Goal: Task Accomplishment & Management: Use online tool/utility

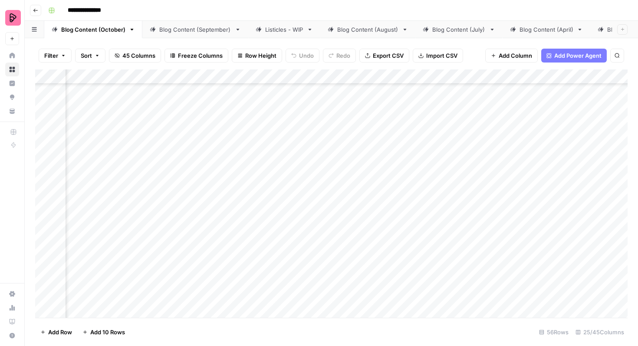
scroll to position [528, 609]
click at [484, 171] on div "Add Column" at bounding box center [331, 193] width 593 height 248
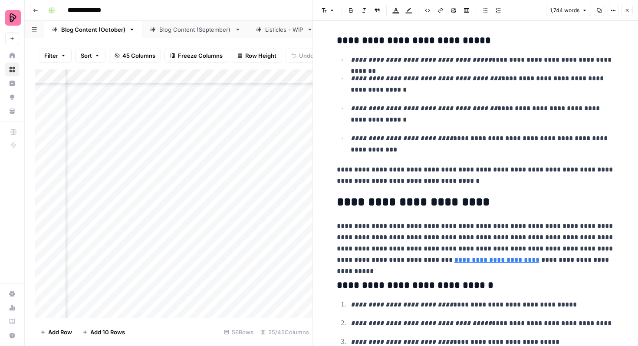
scroll to position [792, 0]
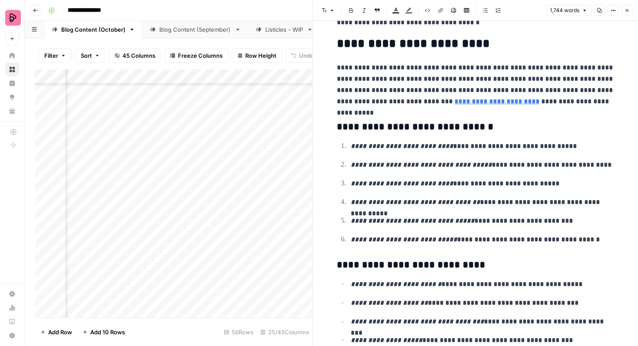
click at [628, 13] on button "Close" at bounding box center [627, 10] width 11 height 11
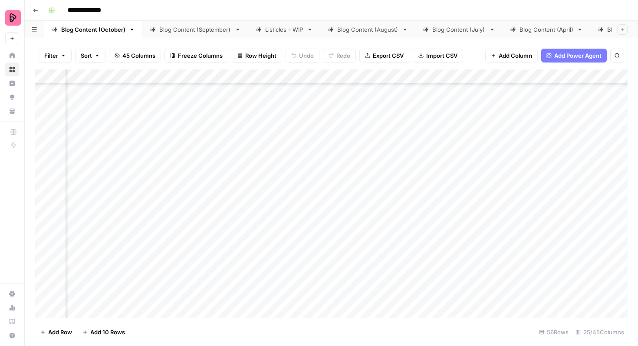
click at [231, 181] on div "Add Column" at bounding box center [331, 193] width 593 height 248
click at [228, 181] on div "Add Column" at bounding box center [331, 193] width 593 height 248
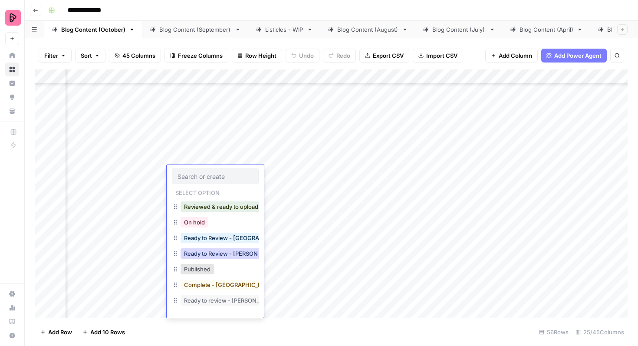
click at [223, 255] on button "Ready to Review - [PERSON_NAME]" at bounding box center [232, 253] width 102 height 10
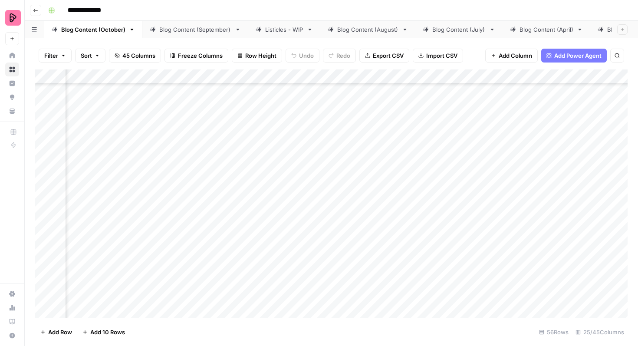
click at [482, 195] on div "Add Column" at bounding box center [331, 193] width 593 height 248
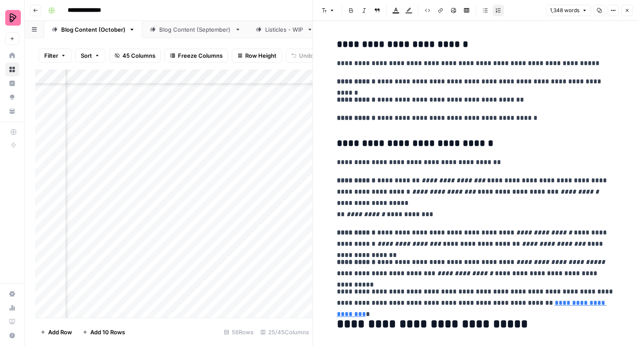
scroll to position [1390, 0]
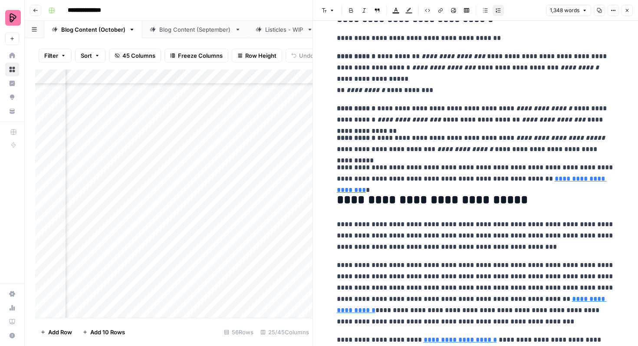
click at [628, 8] on icon "button" at bounding box center [627, 10] width 5 height 5
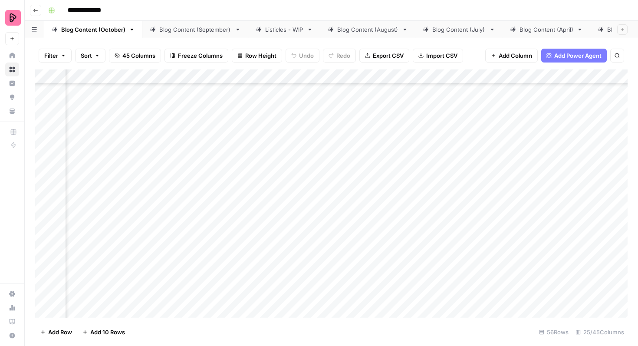
click at [212, 197] on div "Add Column" at bounding box center [331, 193] width 593 height 248
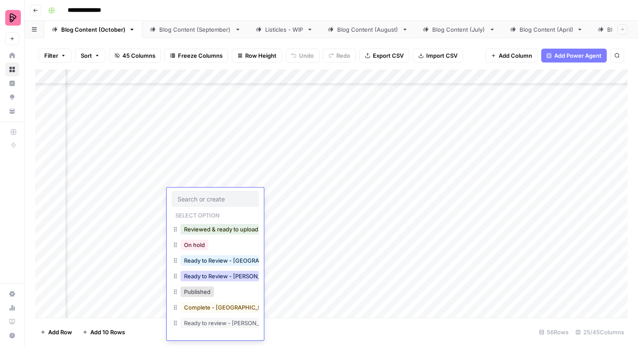
click at [218, 274] on button "Ready to Review - [PERSON_NAME]" at bounding box center [232, 276] width 102 height 10
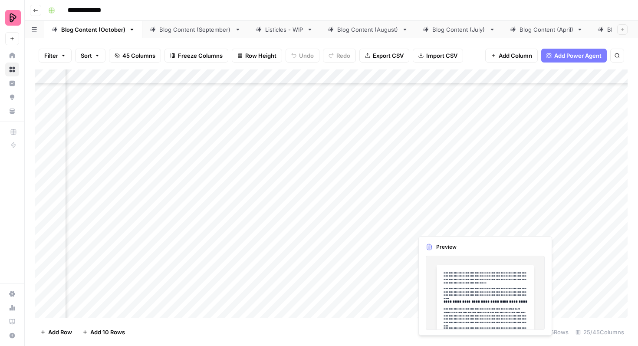
click at [481, 218] on div "Add Column" at bounding box center [331, 193] width 593 height 248
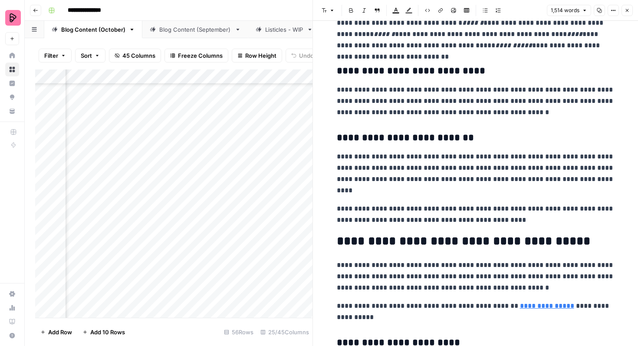
scroll to position [448, 0]
click at [630, 12] on icon "button" at bounding box center [627, 10] width 5 height 5
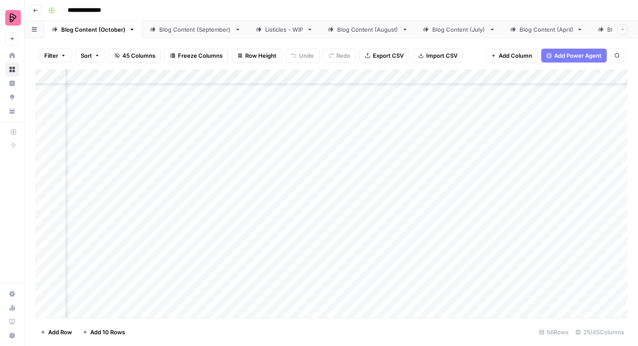
click at [226, 222] on div "Add Column" at bounding box center [331, 193] width 593 height 248
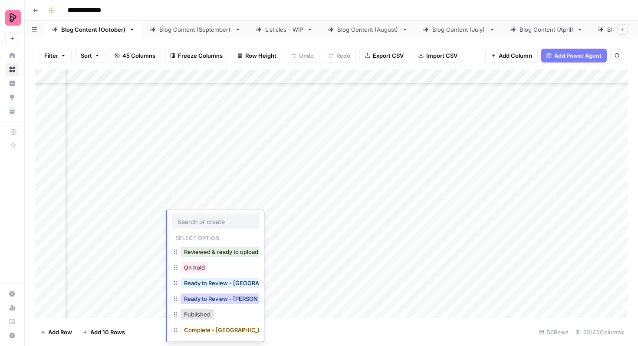
click at [229, 297] on button "Ready to Review - [PERSON_NAME]" at bounding box center [232, 298] width 102 height 10
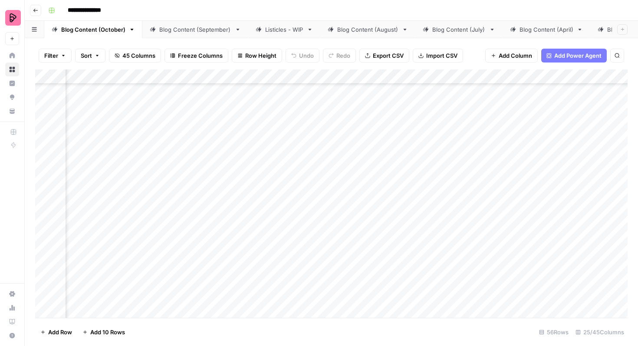
click at [215, 242] on div "Add Column" at bounding box center [331, 193] width 593 height 248
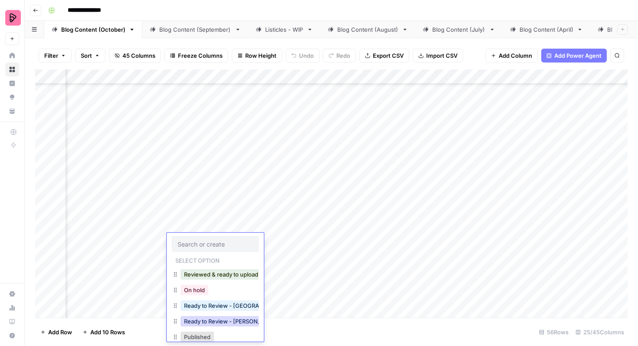
click at [209, 318] on button "Ready to Review - [PERSON_NAME]" at bounding box center [232, 321] width 102 height 10
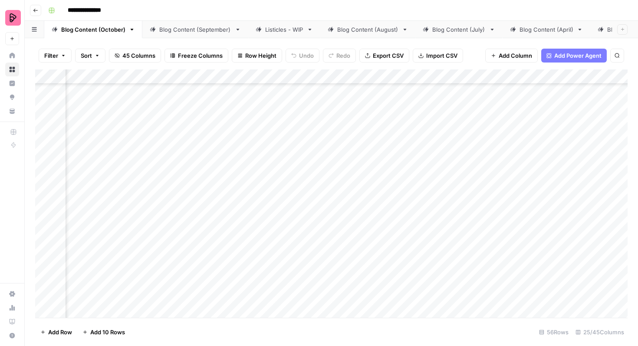
click at [219, 267] on div "Add Column" at bounding box center [331, 193] width 593 height 248
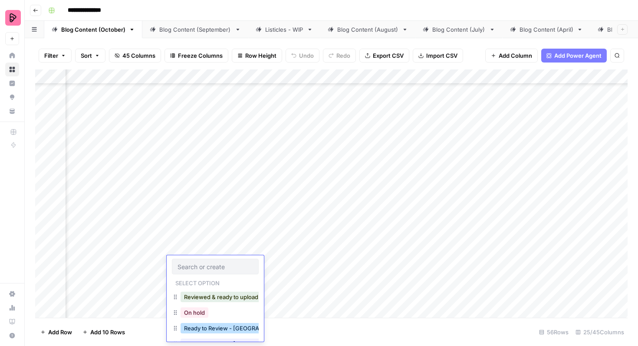
scroll to position [18, 0]
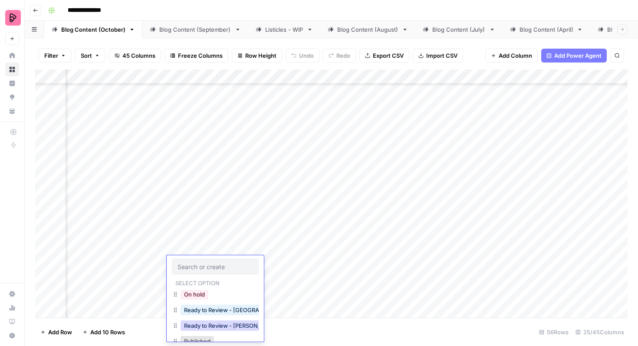
click at [218, 325] on button "Ready to Review - [PERSON_NAME]" at bounding box center [232, 325] width 102 height 10
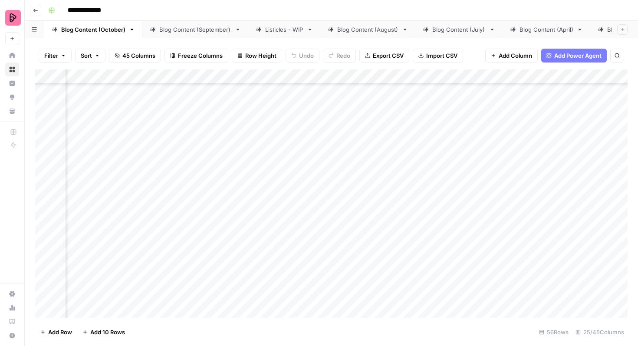
click at [221, 294] on div "Add Column" at bounding box center [331, 193] width 593 height 248
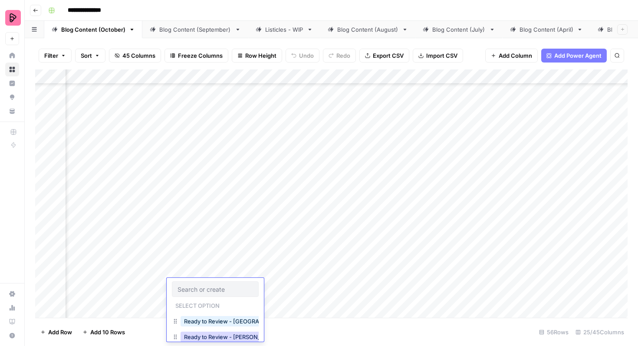
click at [217, 333] on button "Ready to Review - [PERSON_NAME]" at bounding box center [232, 337] width 102 height 10
